Goal: Task Accomplishment & Management: Manage account settings

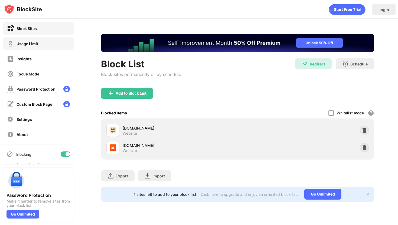
click at [19, 42] on div "Usage Limit" at bounding box center [28, 43] width 22 height 5
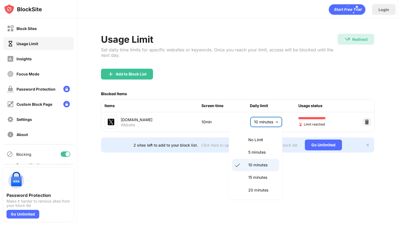
click at [261, 115] on body "Block Sites Usage Limit Insights Focus Mode Password Protection Custom Block Pa…" at bounding box center [199, 112] width 398 height 225
click at [253, 150] on p "5 minutes" at bounding box center [262, 153] width 28 height 6
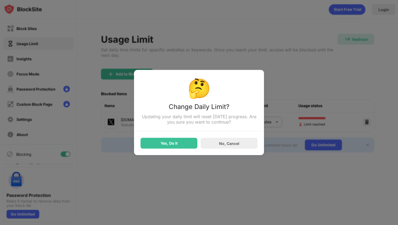
click at [183, 141] on div "Yes, Do It" at bounding box center [169, 143] width 57 height 11
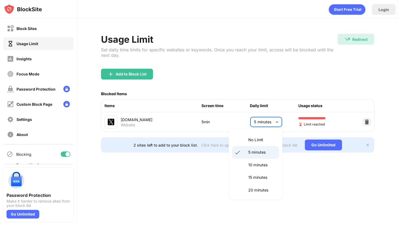
click at [256, 116] on body "Block Sites Usage Limit Insights Focus Mode Password Protection Custom Block Pa…" at bounding box center [199, 112] width 398 height 225
click at [258, 167] on p "10 minutes" at bounding box center [262, 165] width 28 height 6
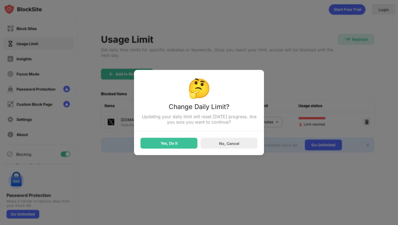
click at [165, 144] on div "Yes, Do It" at bounding box center [169, 143] width 17 height 4
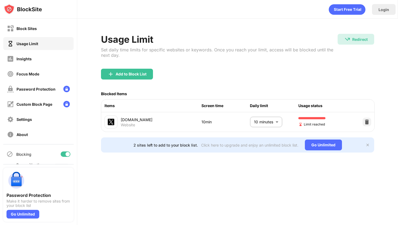
click at [266, 128] on body "Block Sites Usage Limit Insights Focus Mode Password Protection Custom Block Pa…" at bounding box center [199, 112] width 398 height 225
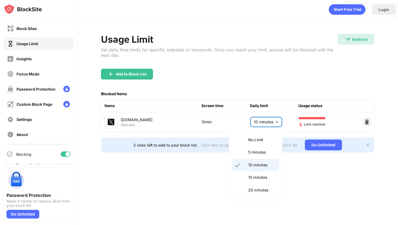
click at [259, 150] on p "5 minutes" at bounding box center [262, 153] width 28 height 6
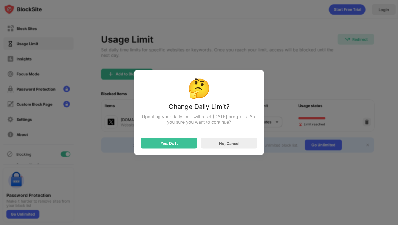
click at [159, 141] on div "Yes, Do It" at bounding box center [169, 143] width 57 height 11
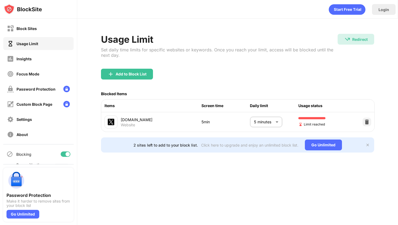
click at [260, 126] on body "Block Sites Usage Limit Insights Focus Mode Password Protection Custom Block Pa…" at bounding box center [199, 112] width 398 height 225
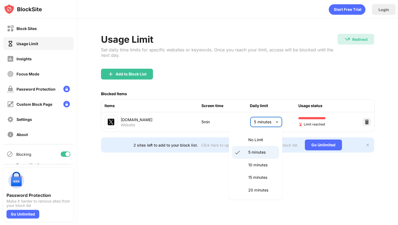
drag, startPoint x: 256, startPoint y: 166, endPoint x: 253, endPoint y: 164, distance: 3.2
click at [256, 166] on p "10 minutes" at bounding box center [262, 165] width 28 height 6
type input "**"
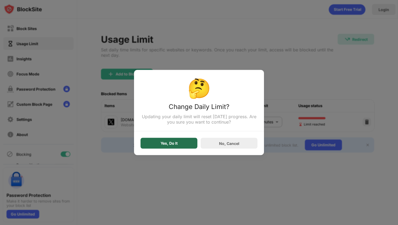
click at [170, 148] on div "Yes, Do It" at bounding box center [169, 143] width 57 height 11
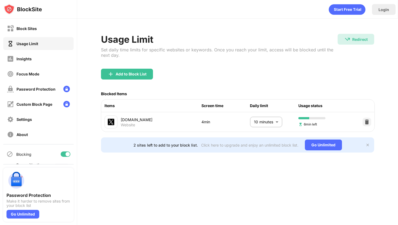
click at [28, 31] on div "Block Sites" at bounding box center [22, 28] width 30 height 7
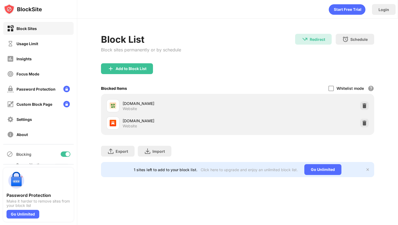
click at [133, 70] on div "Add to Block List" at bounding box center [131, 69] width 31 height 4
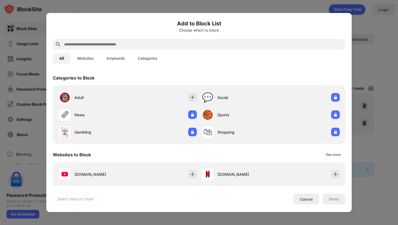
click at [147, 48] on div at bounding box center [199, 44] width 293 height 11
click at [147, 45] on input "text" at bounding box center [204, 44] width 280 height 7
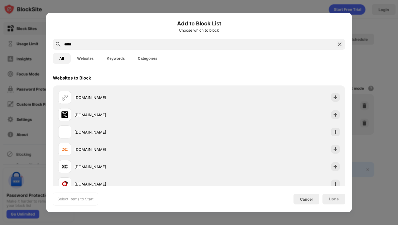
type input "*****"
click at [231, 86] on div "[DOMAIN_NAME] [DOMAIN_NAME] [DOMAIN_NAME] [DOMAIN_NAME] [DOMAIN_NAME] [DOMAIN_N…" at bounding box center [199, 141] width 293 height 111
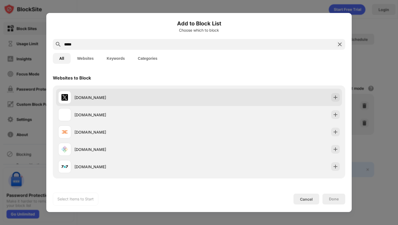
click at [232, 90] on div "[DOMAIN_NAME]" at bounding box center [199, 97] width 286 height 17
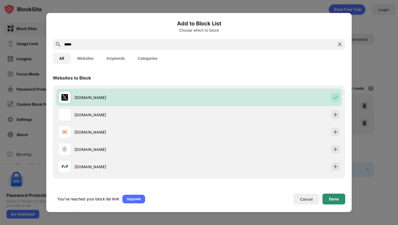
click at [339, 195] on div "Done" at bounding box center [334, 199] width 23 height 11
